Goal: Task Accomplishment & Management: Manage account settings

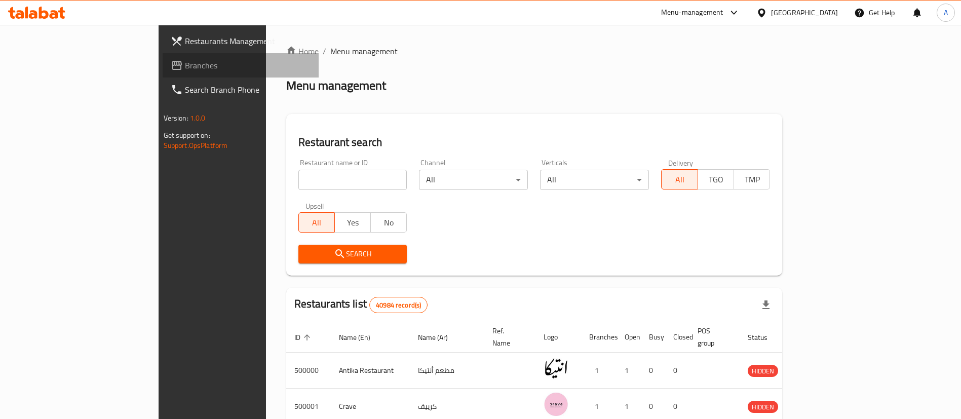
click at [185, 59] on span "Branches" at bounding box center [248, 65] width 126 height 12
click at [175, 65] on span "Branches" at bounding box center [243, 65] width 136 height 12
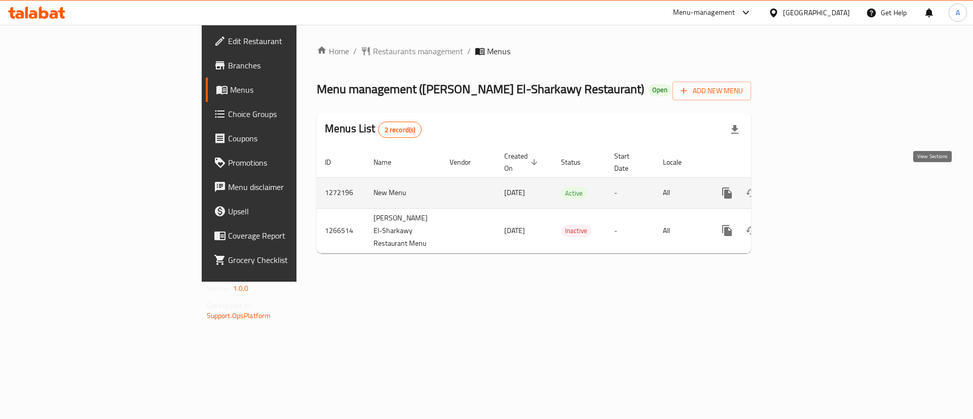
click at [805, 189] on icon "enhanced table" at bounding box center [800, 193] width 9 height 9
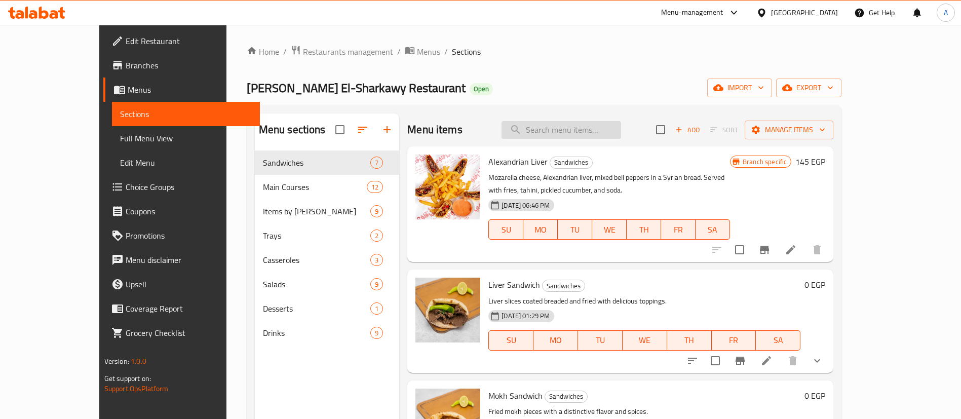
click at [571, 130] on input "search" at bounding box center [562, 130] width 120 height 18
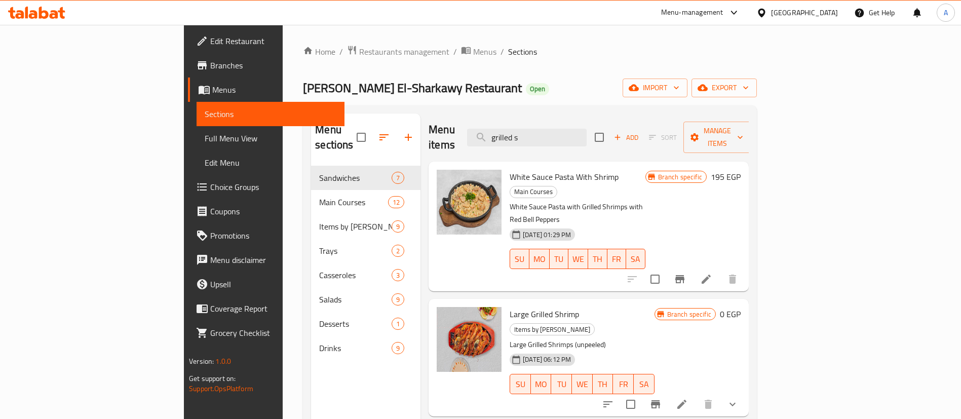
type input "grilled s"
click at [739, 398] on icon "show more" at bounding box center [733, 404] width 12 height 12
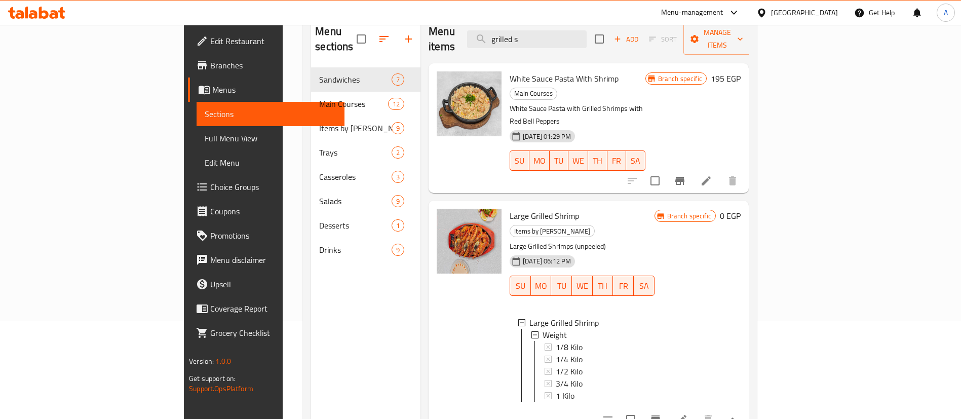
scroll to position [1, 0]
click at [556, 354] on span "1/4 Kilo" at bounding box center [569, 360] width 27 height 12
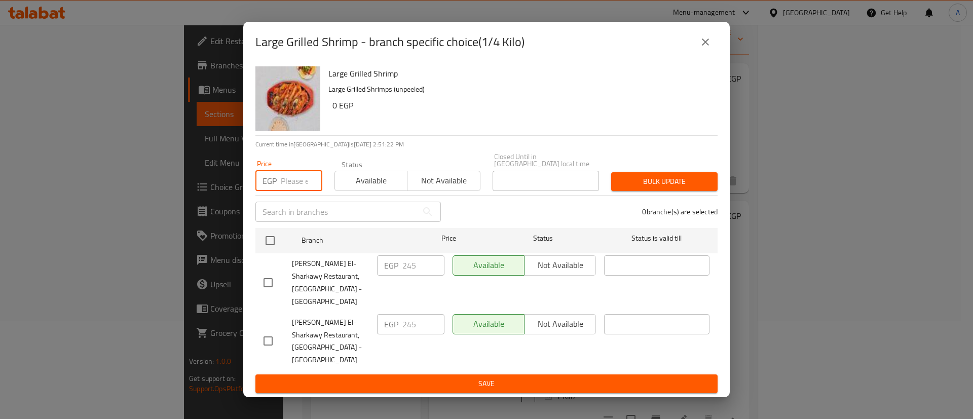
click at [298, 186] on input "number" at bounding box center [302, 181] width 42 height 20
type input "345"
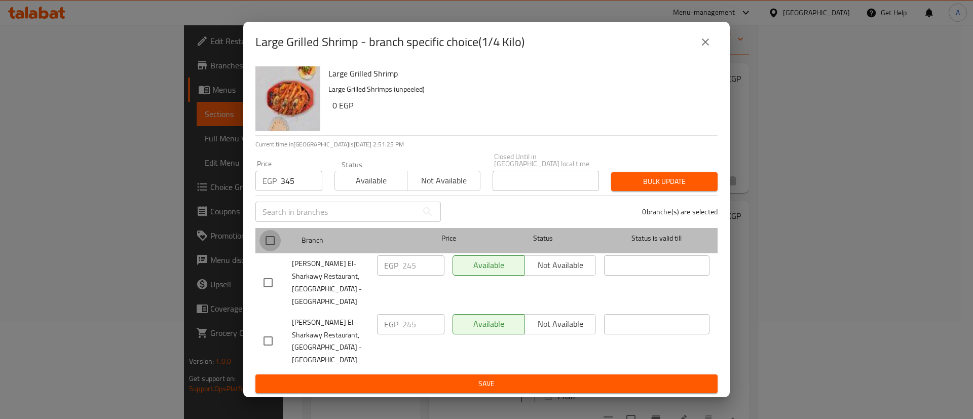
click at [273, 245] on input "checkbox" at bounding box center [269, 240] width 21 height 21
checkbox input "true"
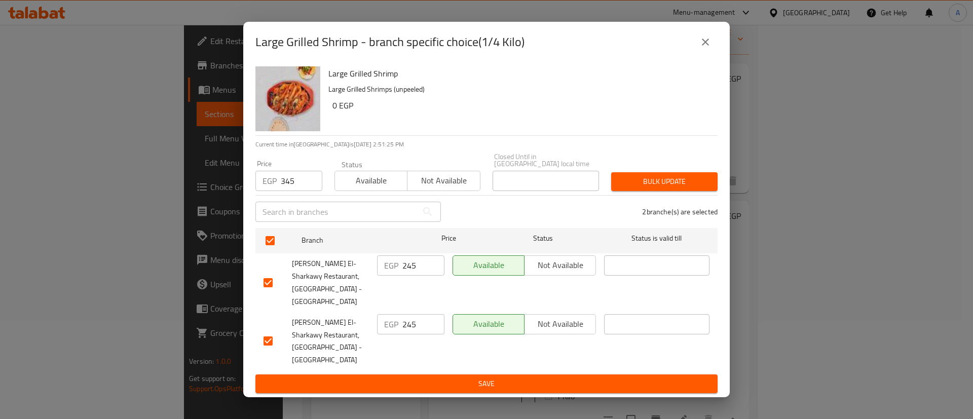
click at [661, 188] on span "Bulk update" at bounding box center [664, 181] width 90 height 13
click at [703, 48] on icon "close" at bounding box center [705, 42] width 12 height 12
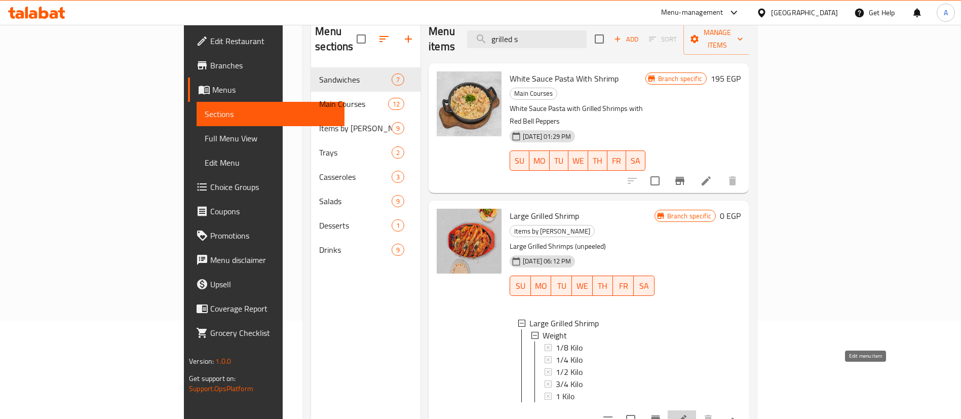
click at [688, 414] on icon at bounding box center [682, 420] width 12 height 12
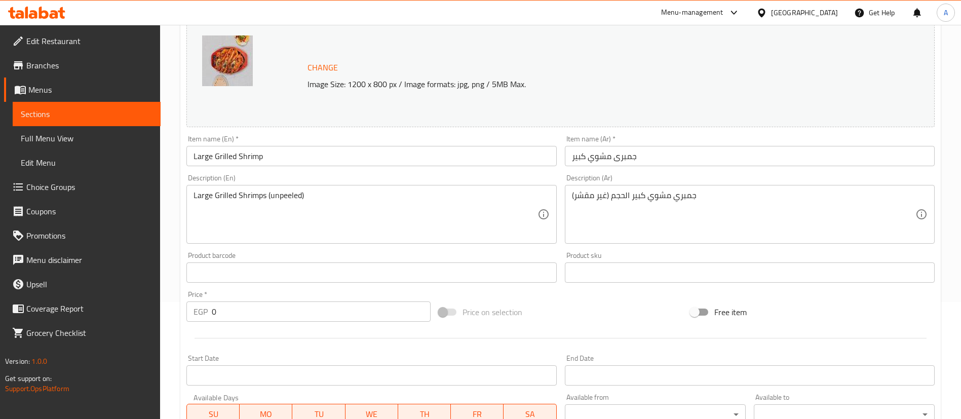
scroll to position [328, 0]
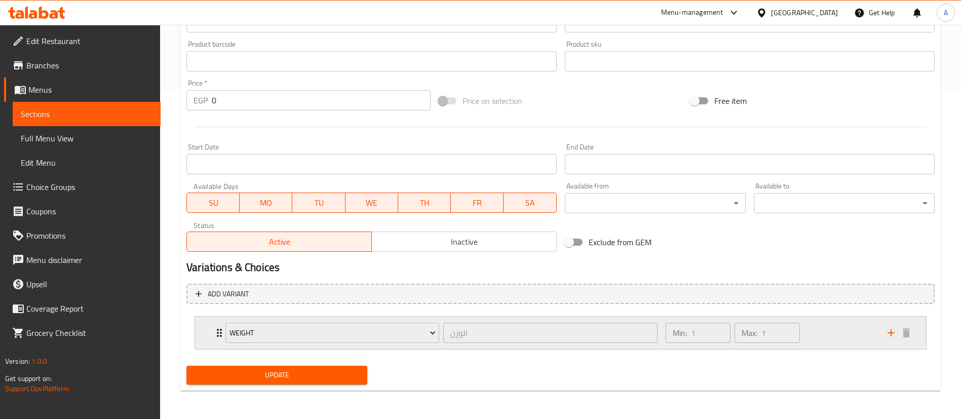
click at [807, 330] on div "Min: 1 ​ Max: 1 ​" at bounding box center [771, 333] width 222 height 32
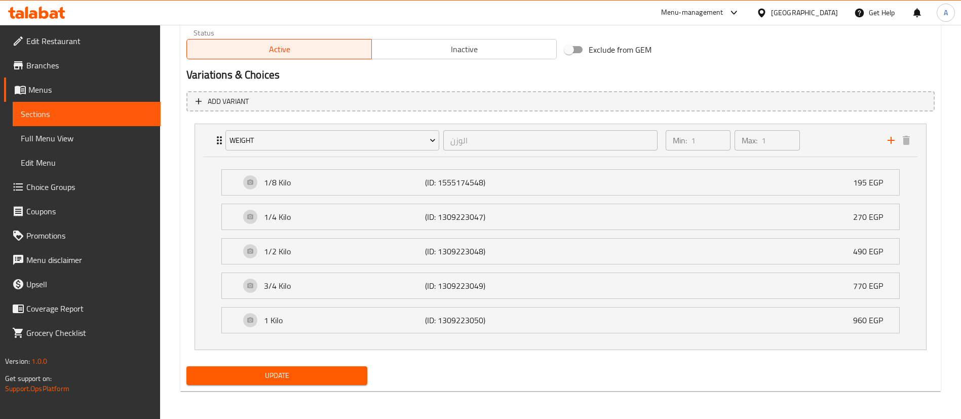
scroll to position [521, 0]
click at [43, 183] on span "Choice Groups" at bounding box center [89, 187] width 126 height 12
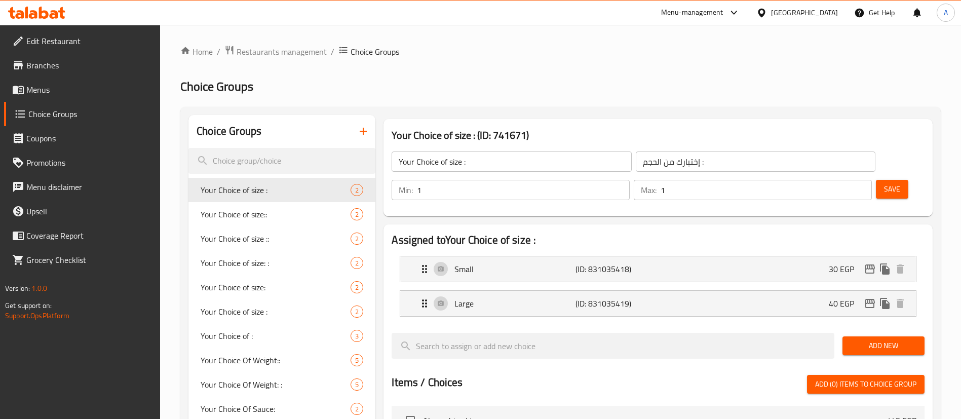
click at [245, 158] on input "search" at bounding box center [282, 161] width 187 height 26
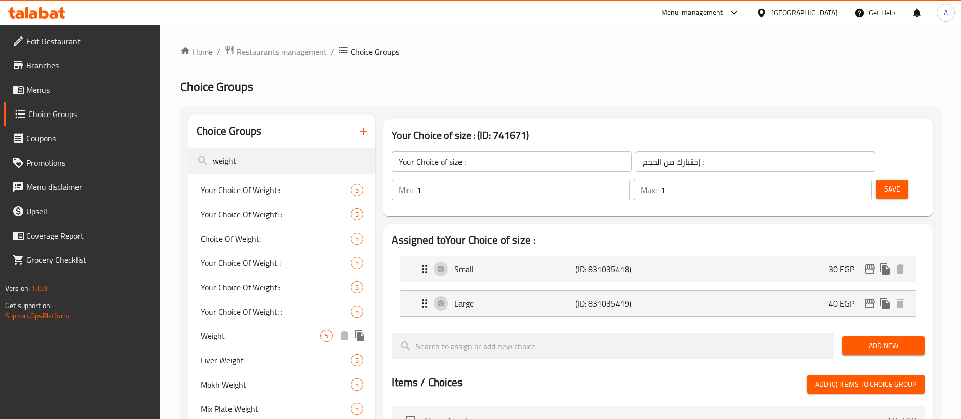
type input "weight"
click at [248, 333] on span "Weight" at bounding box center [261, 336] width 120 height 12
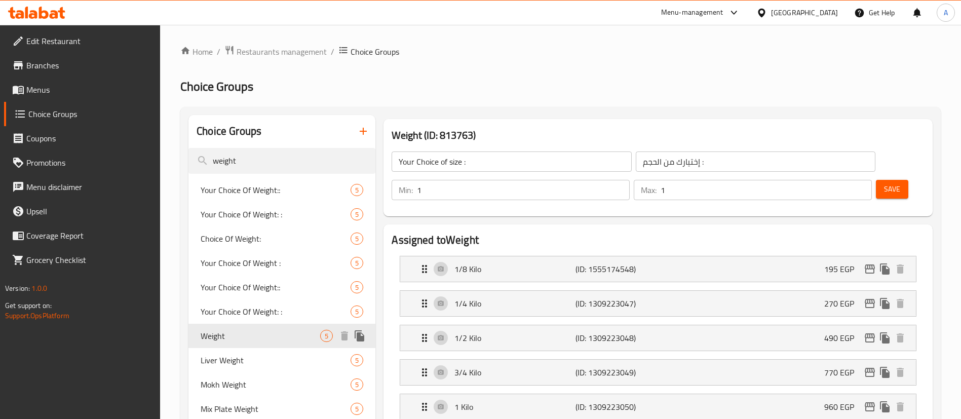
type input "Weight"
type input "الوزن"
click at [873, 265] on icon "edit" at bounding box center [870, 269] width 10 height 9
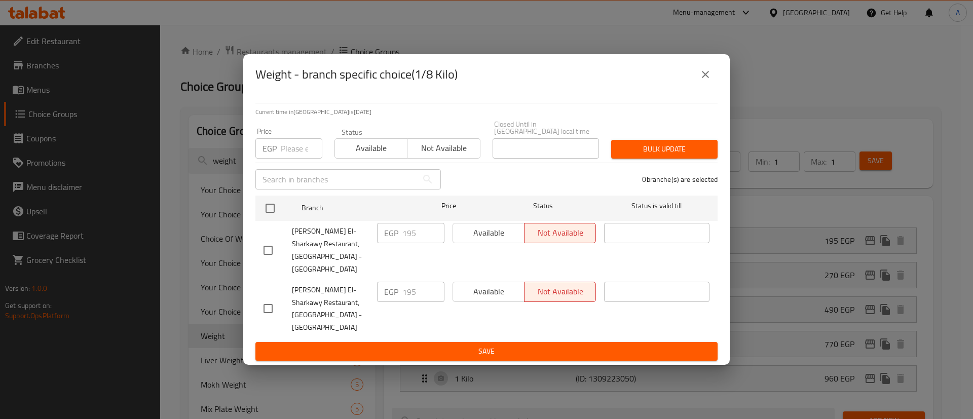
click at [703, 78] on icon "close" at bounding box center [705, 74] width 7 height 7
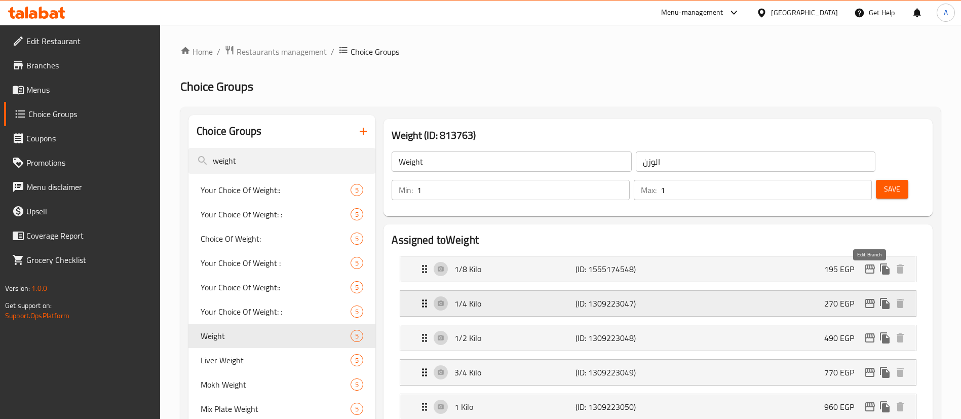
click at [871, 299] on icon "edit" at bounding box center [870, 303] width 10 height 9
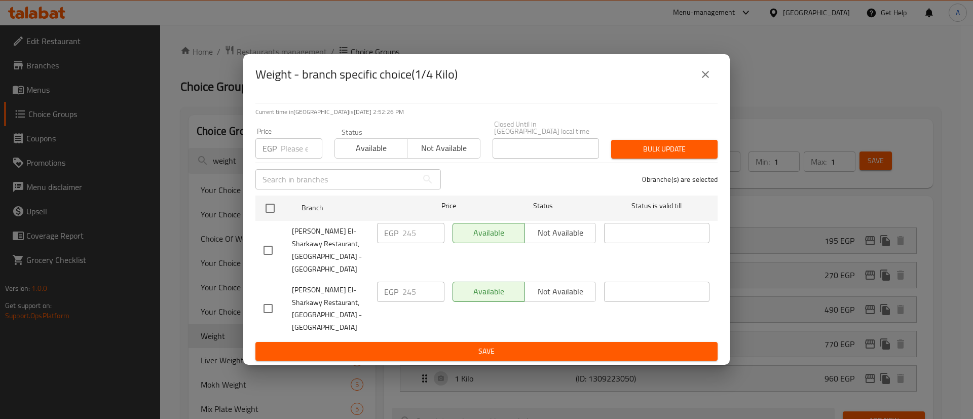
click at [295, 156] on input "number" at bounding box center [302, 148] width 42 height 20
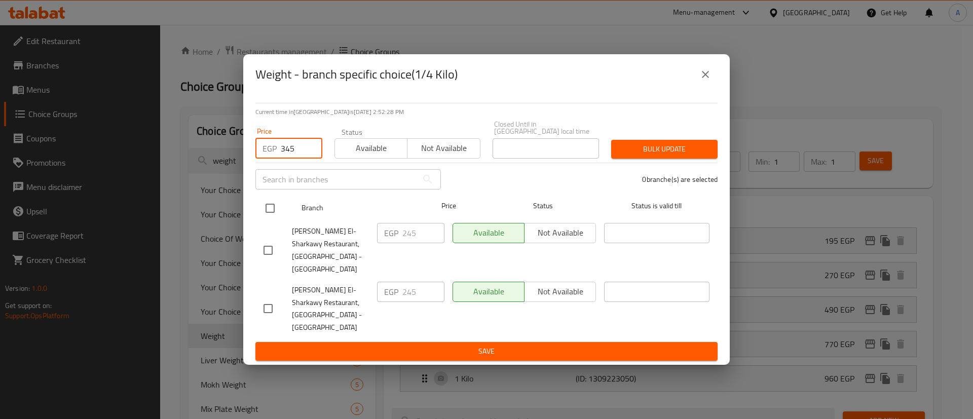
type input "345"
click at [268, 216] on input "checkbox" at bounding box center [269, 208] width 21 height 21
checkbox input "true"
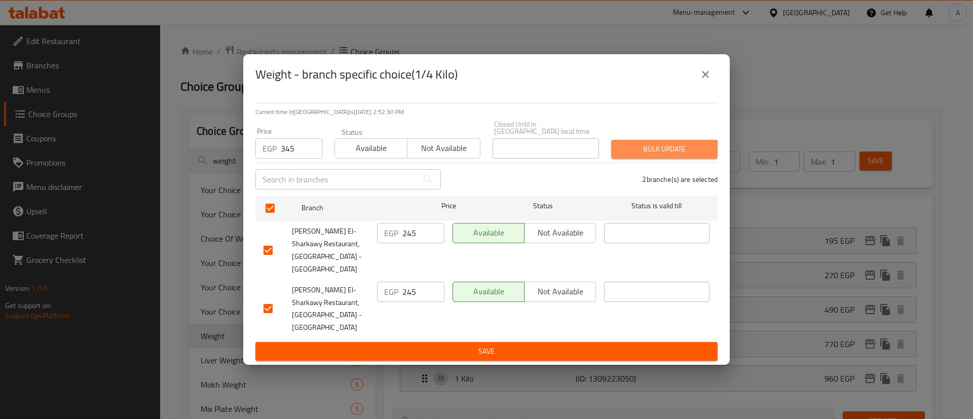
click at [648, 156] on span "Bulk update" at bounding box center [664, 149] width 90 height 13
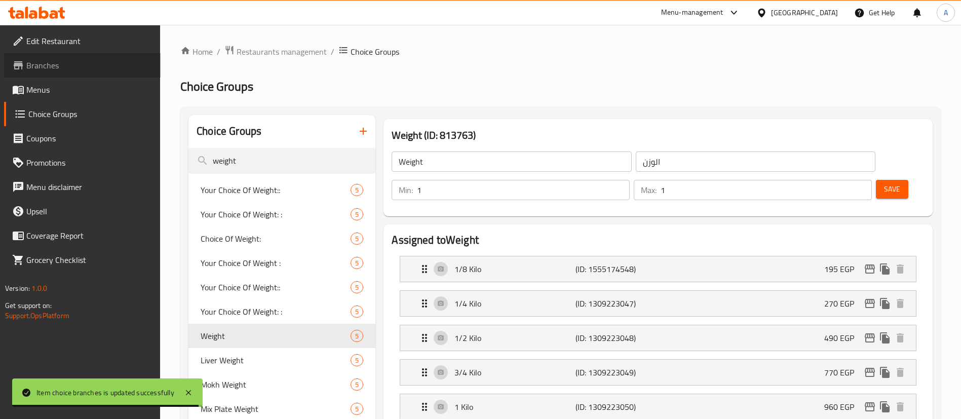
click at [36, 65] on span "Branches" at bounding box center [89, 65] width 126 height 12
